Goal: Information Seeking & Learning: Learn about a topic

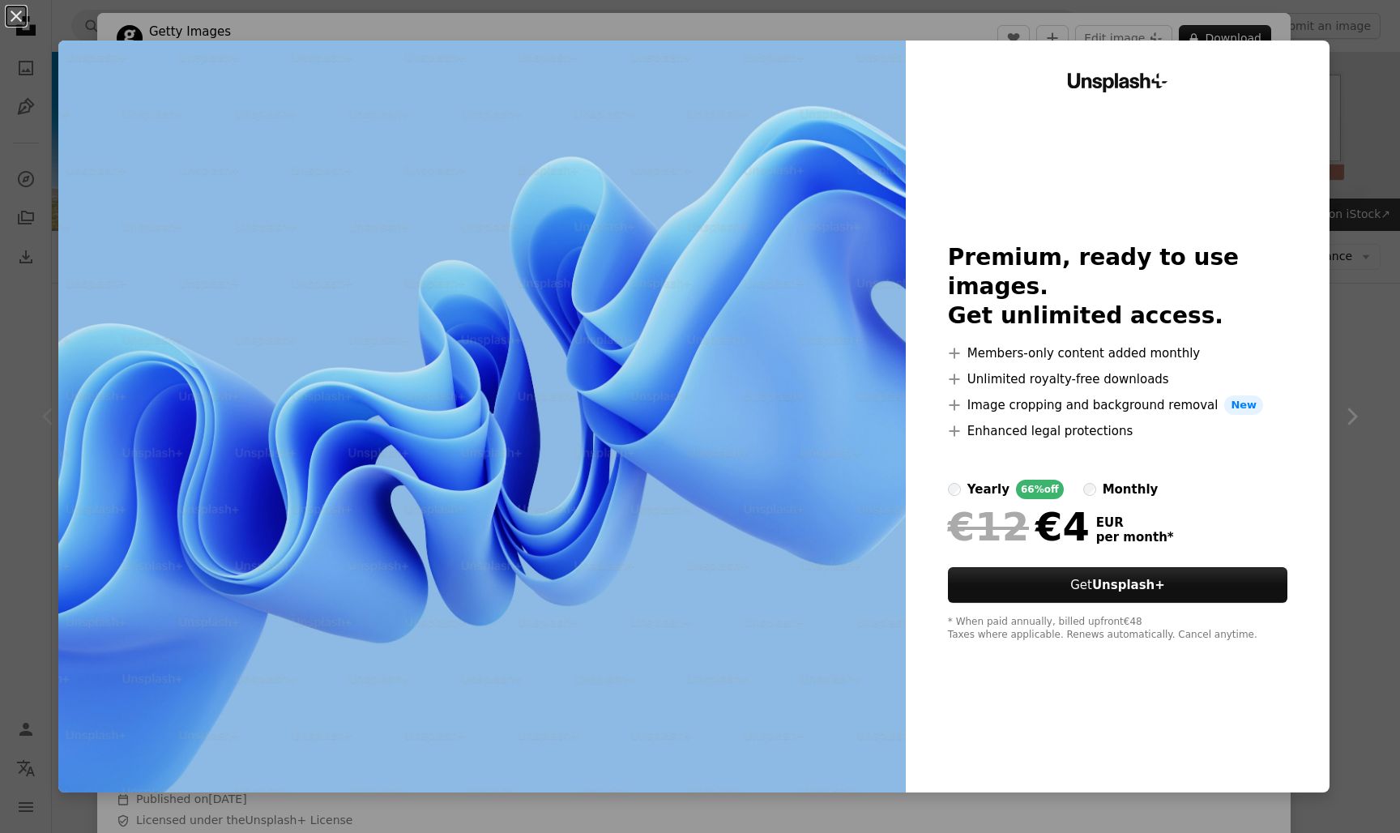
scroll to position [73, 0]
click at [26, 26] on button "An X shape" at bounding box center [15, 15] width 19 height 19
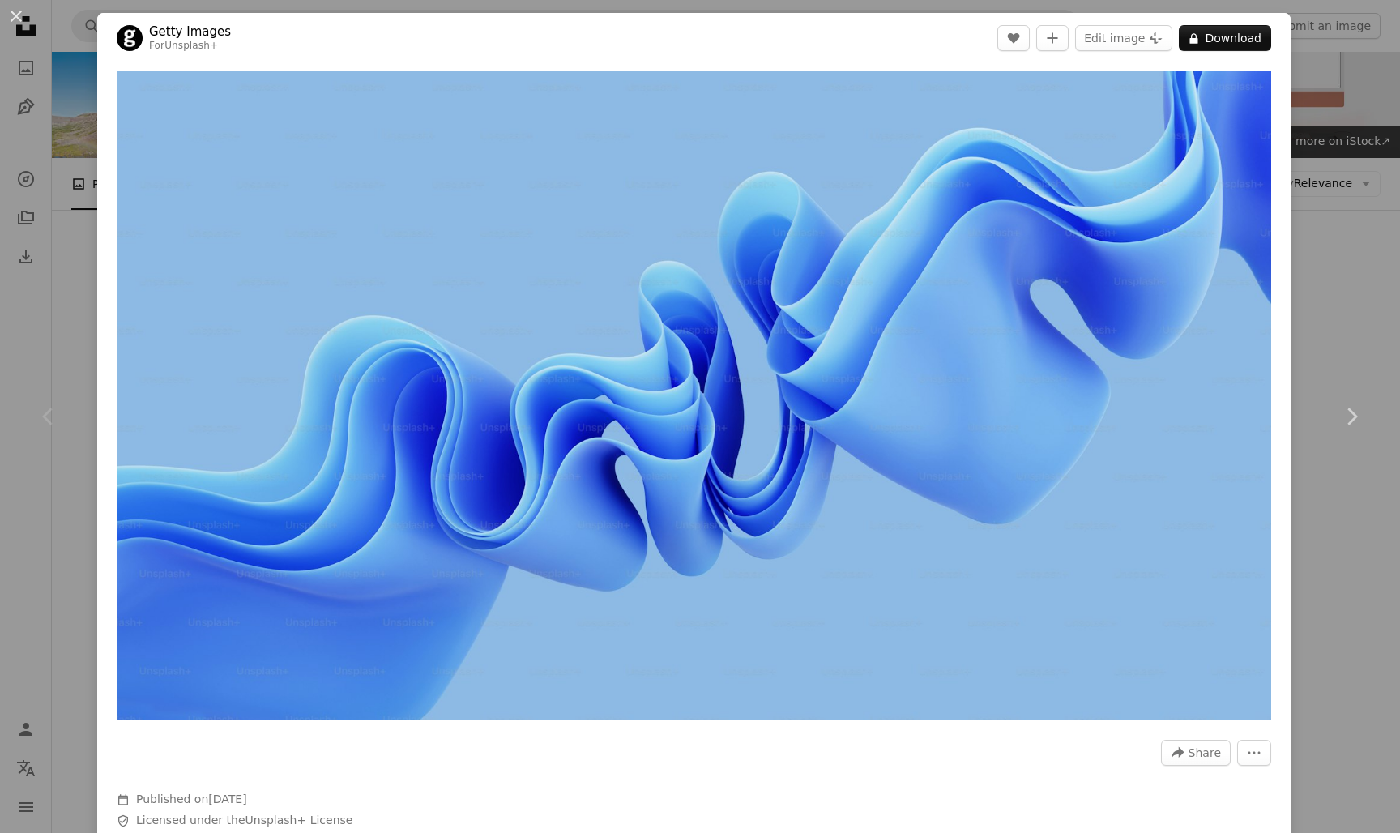
click at [77, 38] on div "An X shape Chevron left Chevron right Getty Images For Unsplash+ A heart A plus…" at bounding box center [700, 416] width 1400 height 833
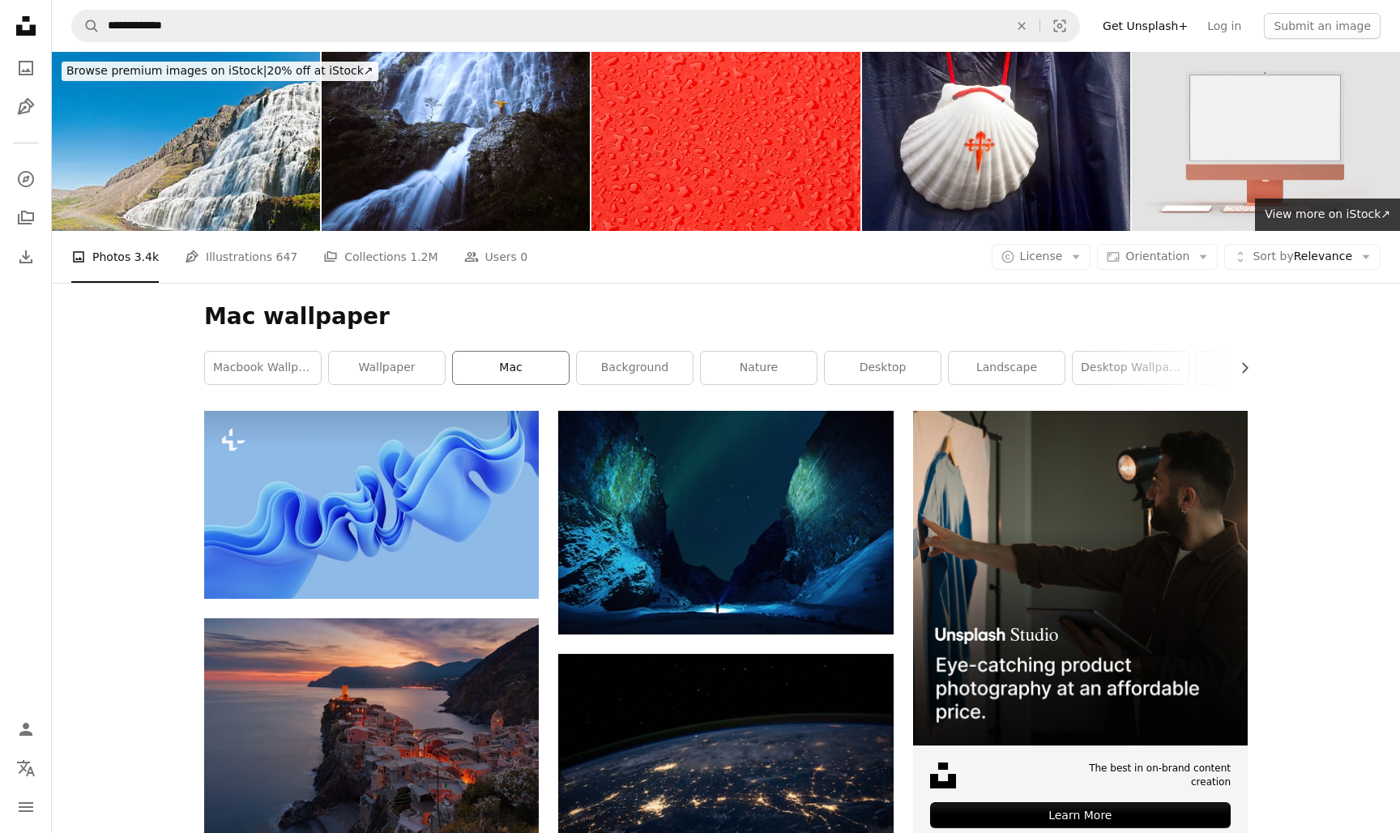
click at [552, 373] on link "mac" at bounding box center [511, 368] width 116 height 32
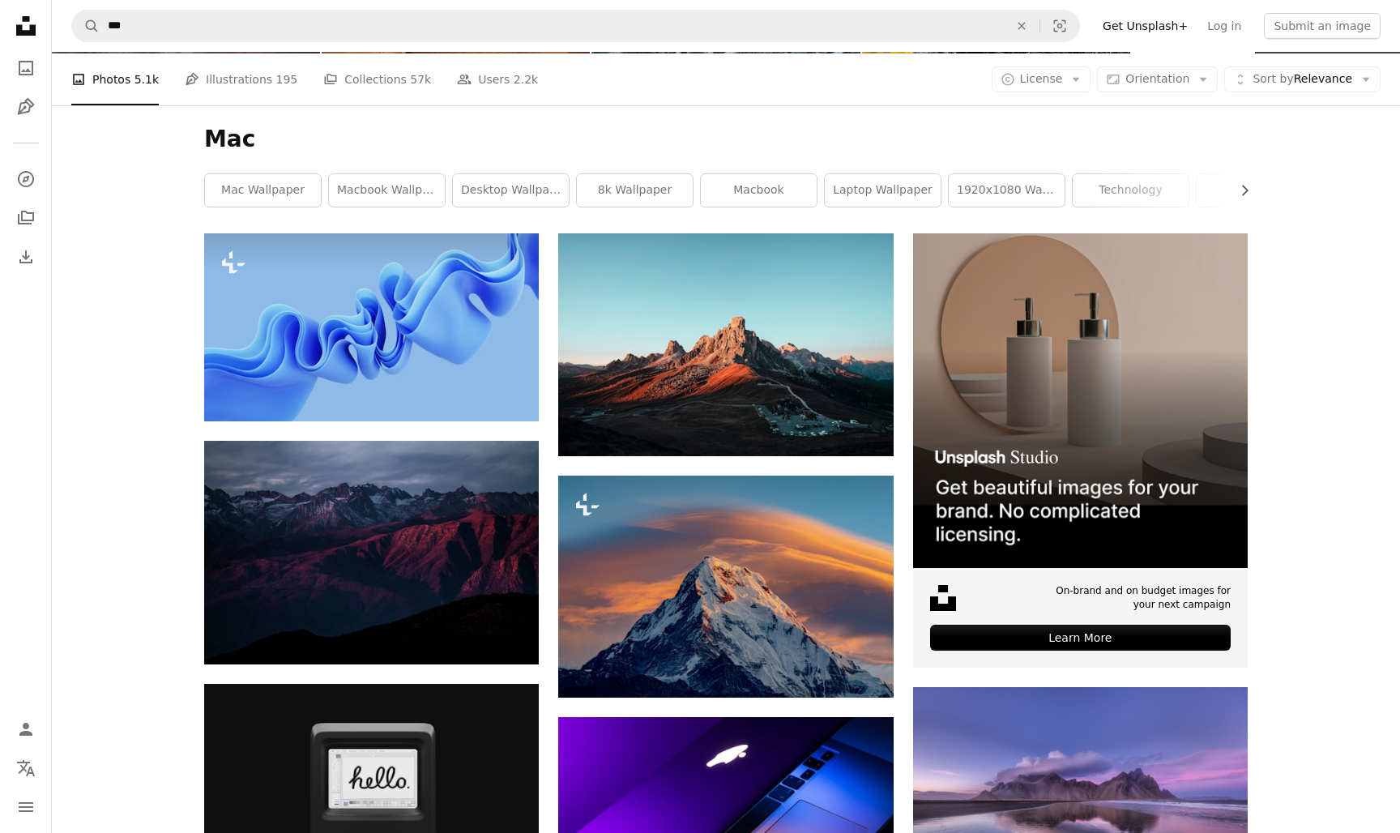
scroll to position [178, 0]
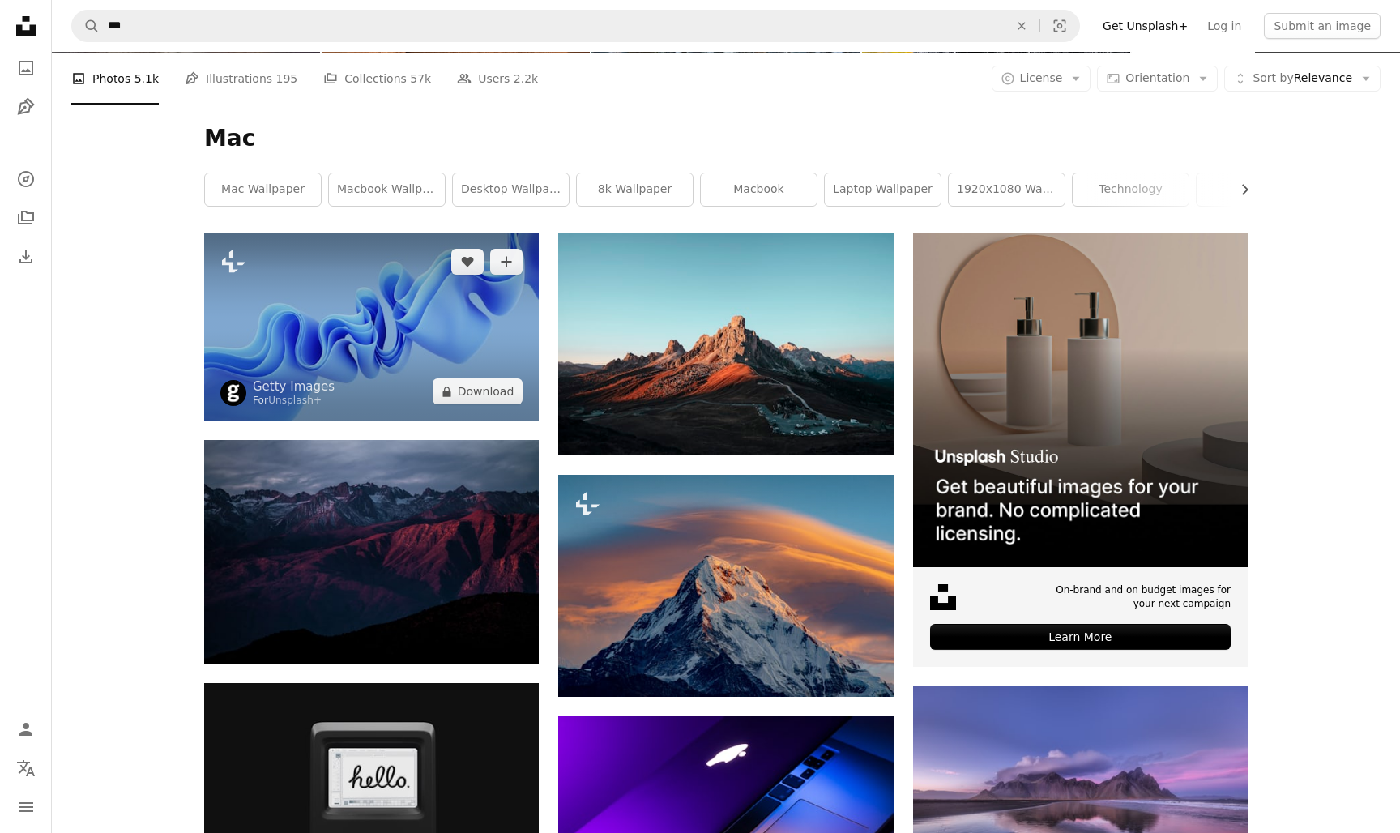
click at [414, 334] on img at bounding box center [371, 327] width 335 height 188
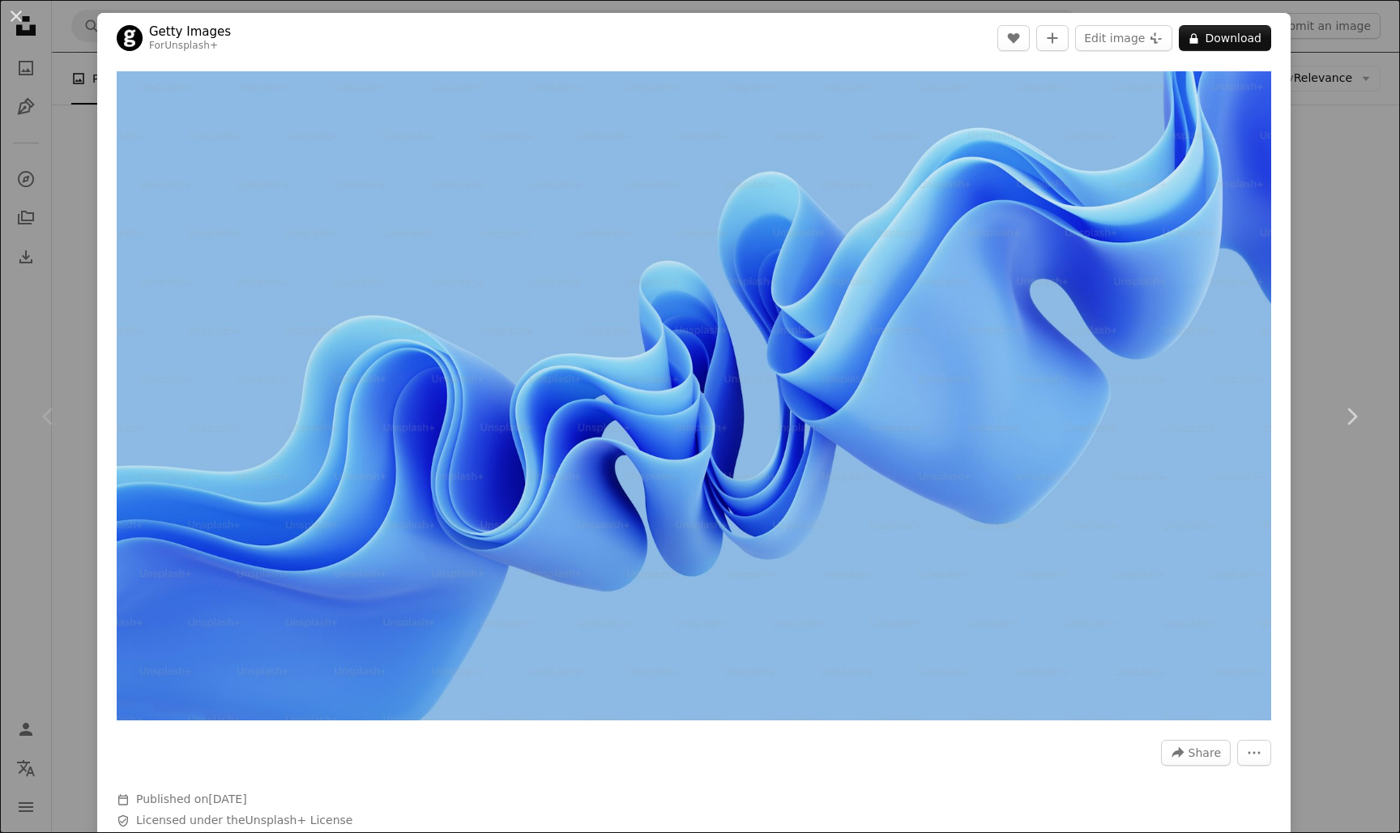
click at [75, 271] on div "An X shape Chevron left Chevron right Getty Images For Unsplash+ A heart A plus…" at bounding box center [700, 416] width 1400 height 833
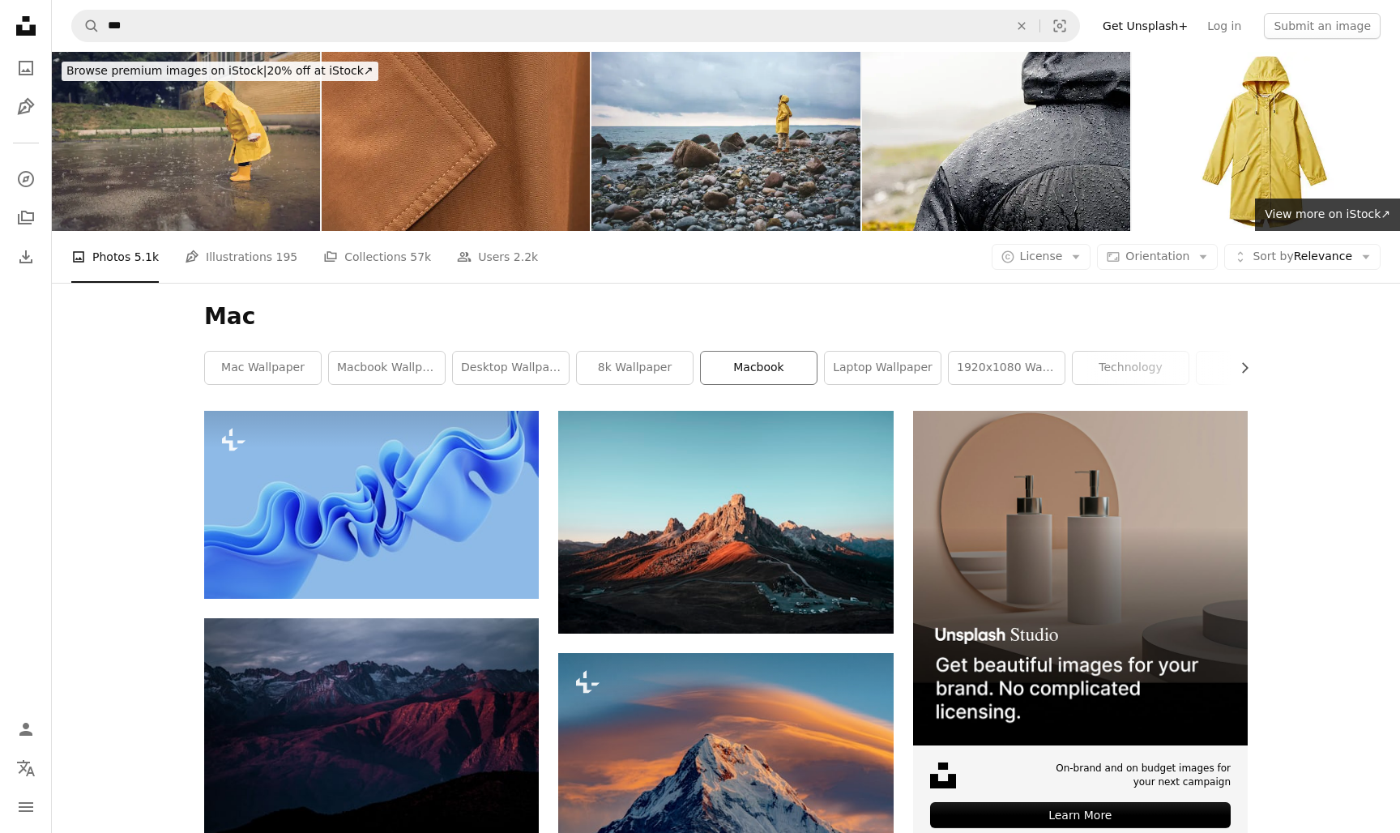
click at [727, 361] on link "macbook" at bounding box center [759, 368] width 116 height 32
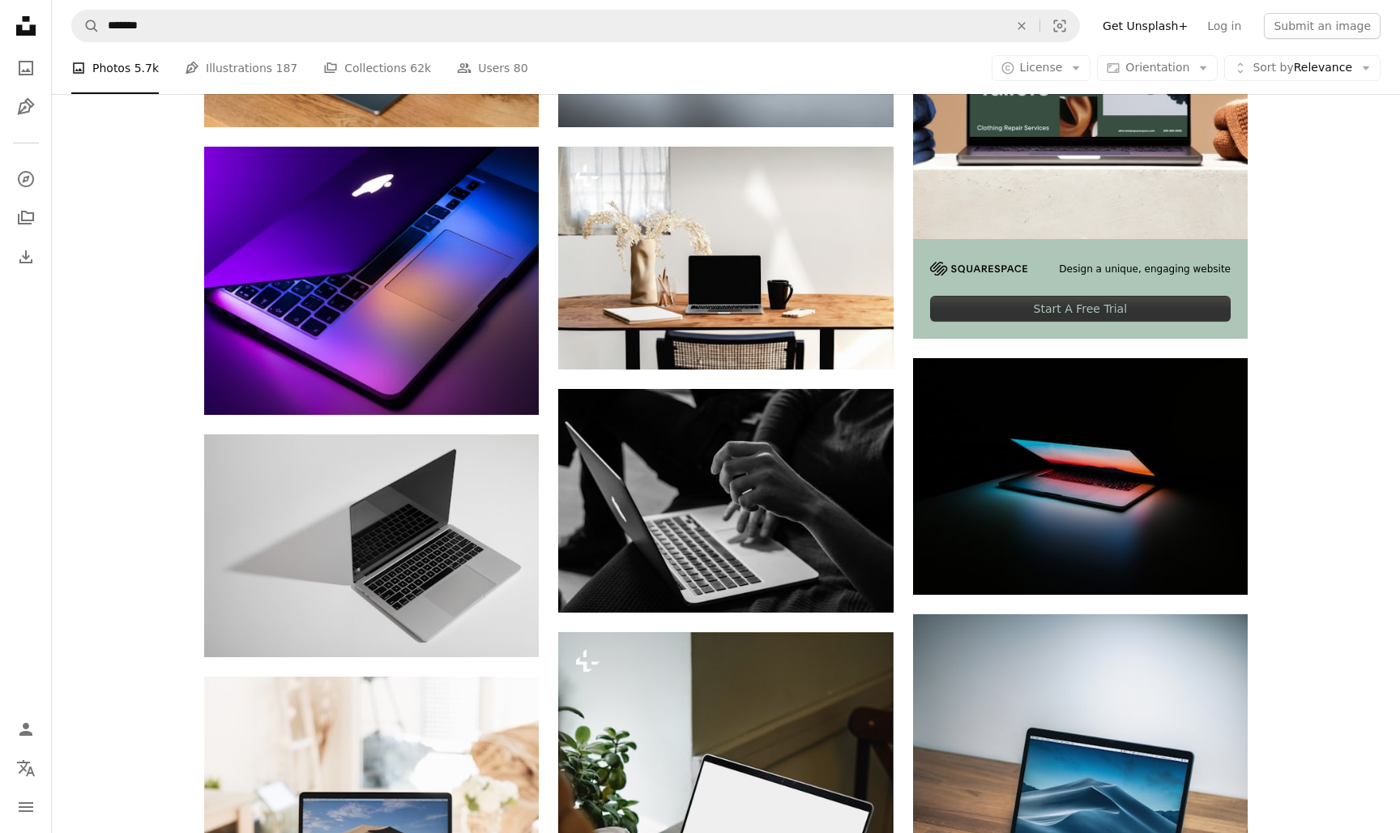
scroll to position [510, 0]
